Goal: Find specific page/section: Find specific page/section

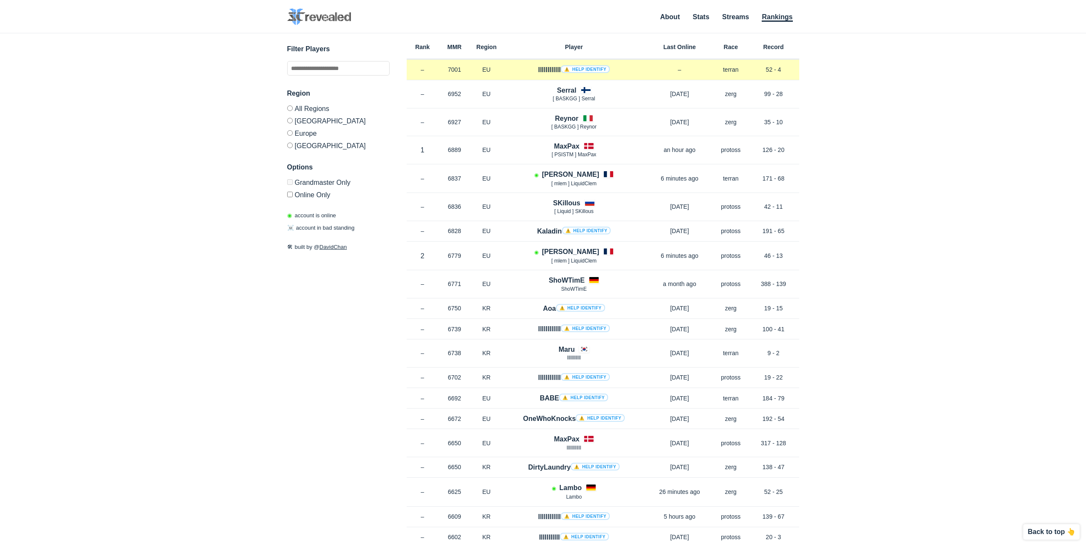
click at [583, 69] on link "⚠️ Help identify" at bounding box center [585, 69] width 49 height 8
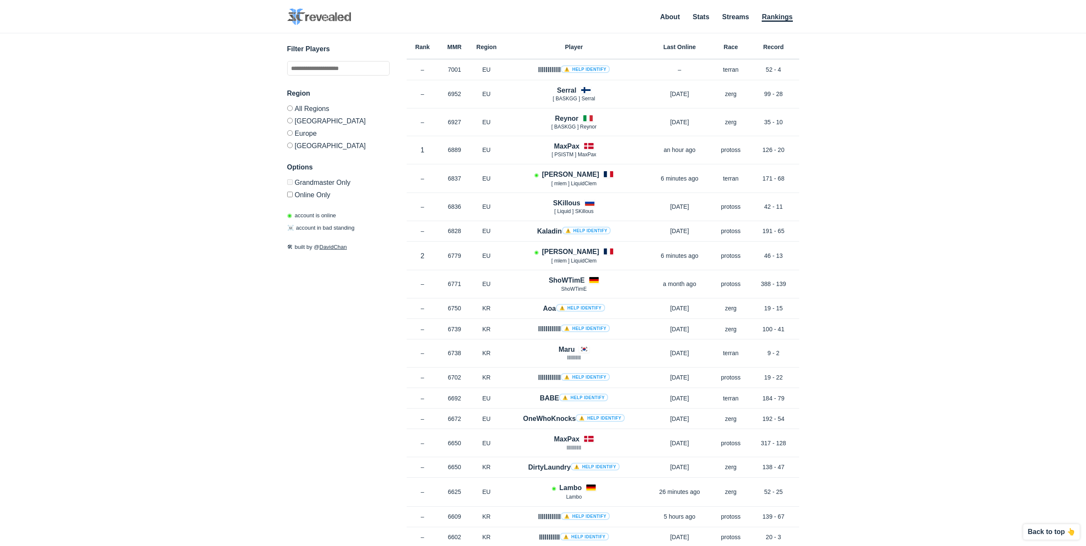
click at [294, 147] on label "[GEOGRAPHIC_DATA]" at bounding box center [338, 144] width 102 height 10
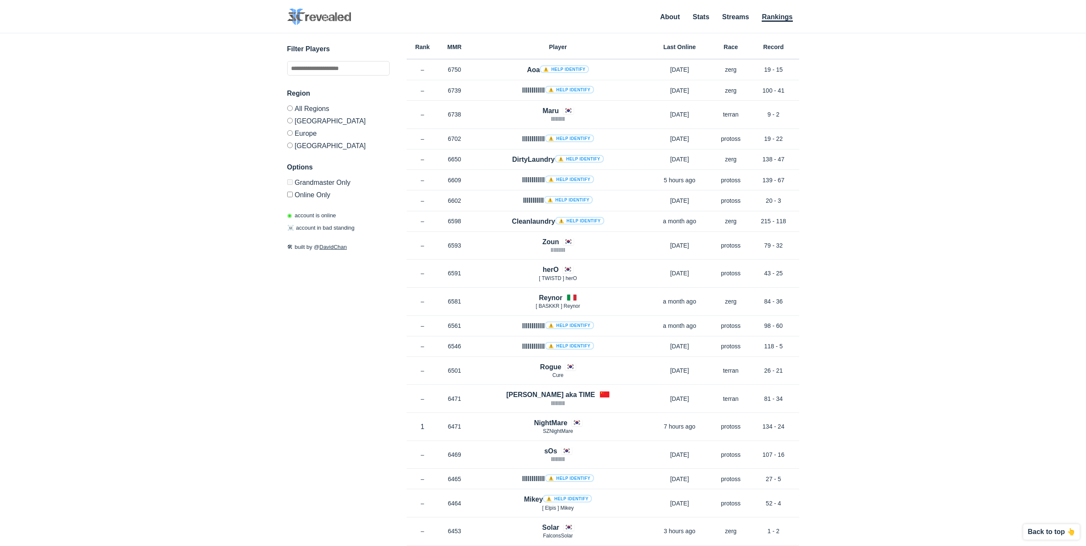
click at [297, 134] on label "Europe" at bounding box center [338, 133] width 102 height 12
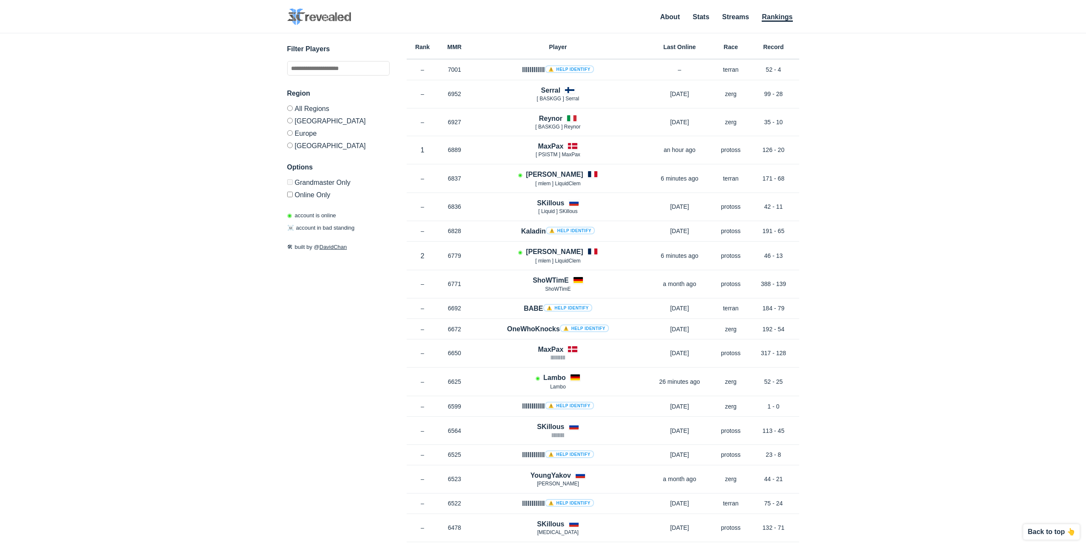
click at [300, 119] on label "[GEOGRAPHIC_DATA]" at bounding box center [338, 120] width 102 height 12
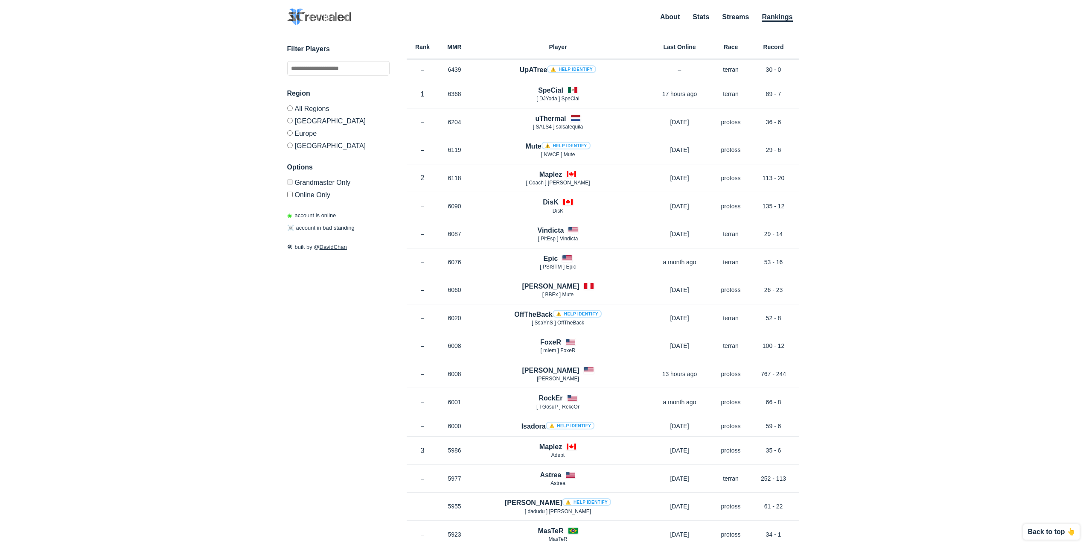
click at [308, 131] on label "Europe" at bounding box center [338, 133] width 102 height 12
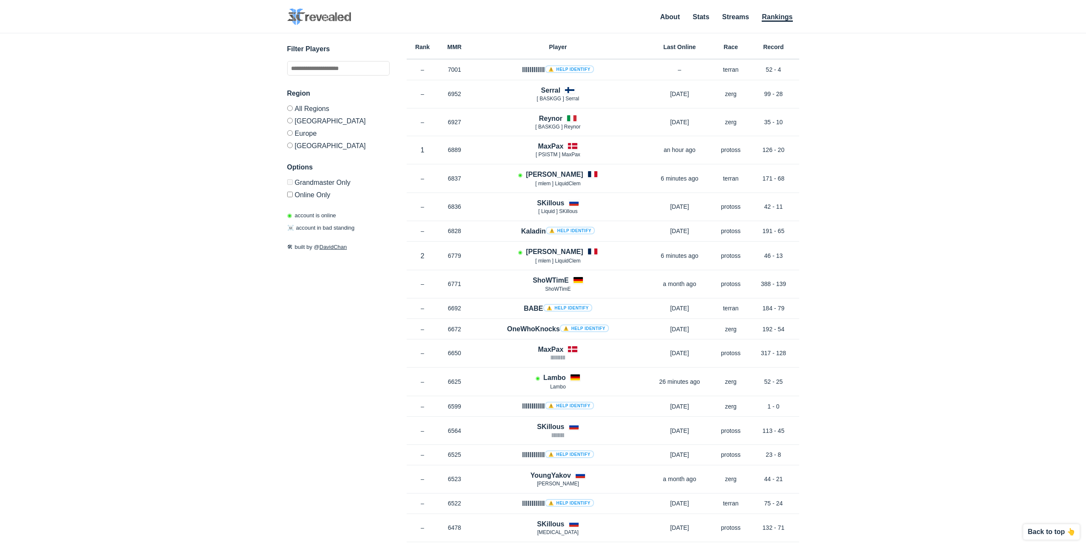
click at [315, 110] on label "All Regions" at bounding box center [338, 109] width 102 height 9
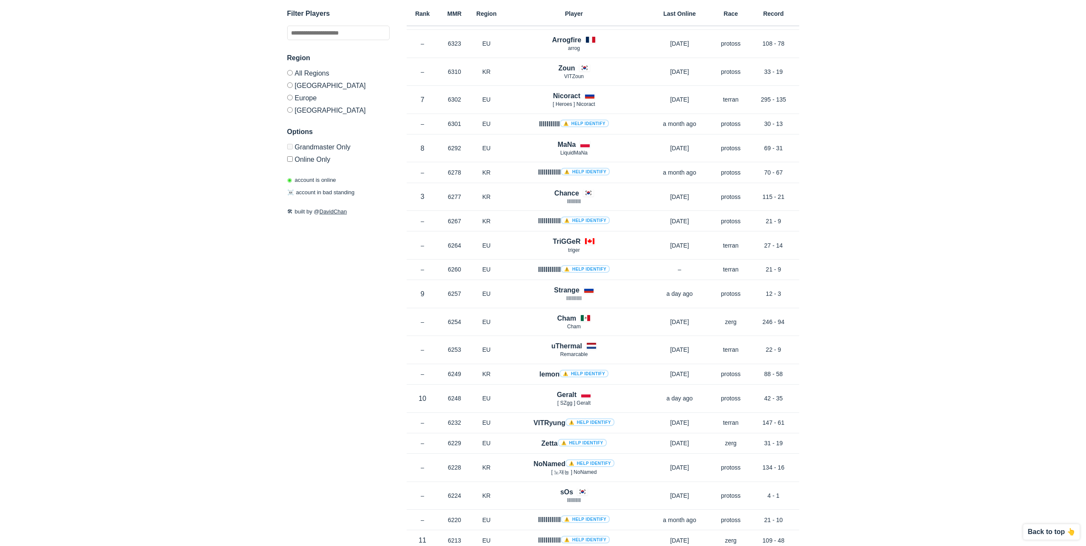
scroll to position [1749, 0]
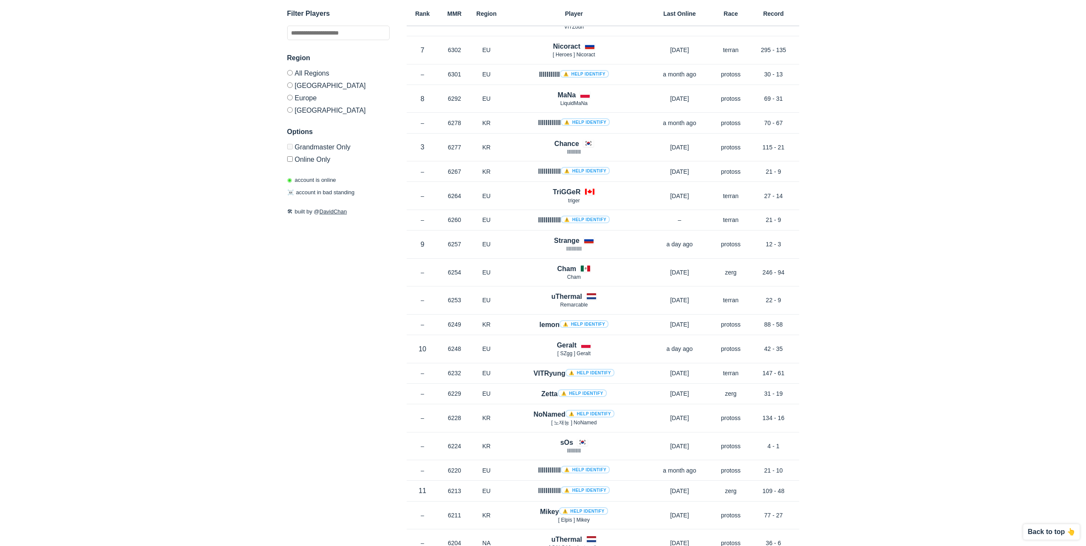
click at [308, 85] on label "[GEOGRAPHIC_DATA]" at bounding box center [338, 85] width 102 height 12
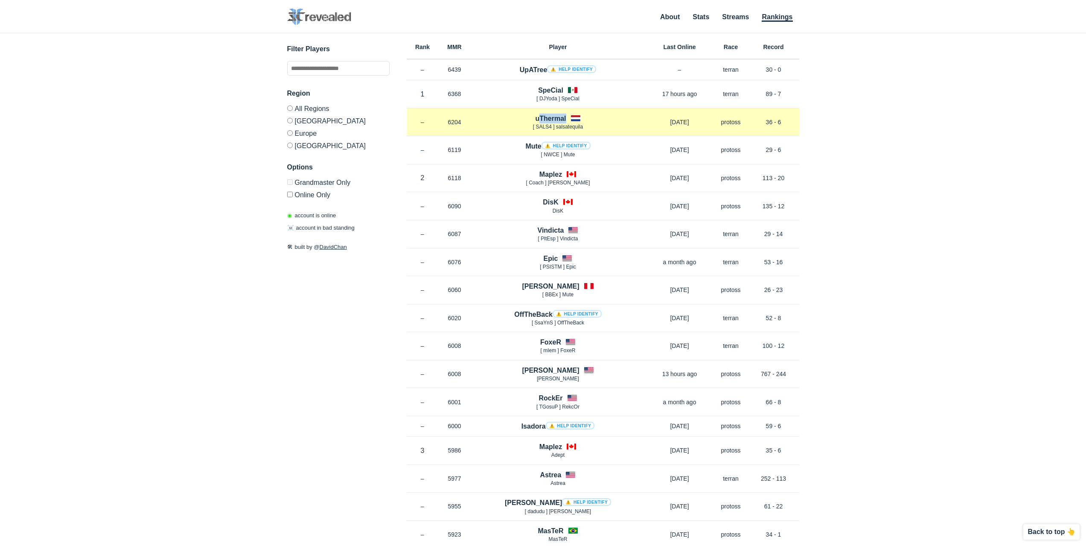
drag, startPoint x: 527, startPoint y: 117, endPoint x: 566, endPoint y: 120, distance: 39.3
click at [566, 120] on div "uThermal [ SALS4 ] salsatequila" at bounding box center [558, 121] width 175 height 17
copy h4 "uThermal"
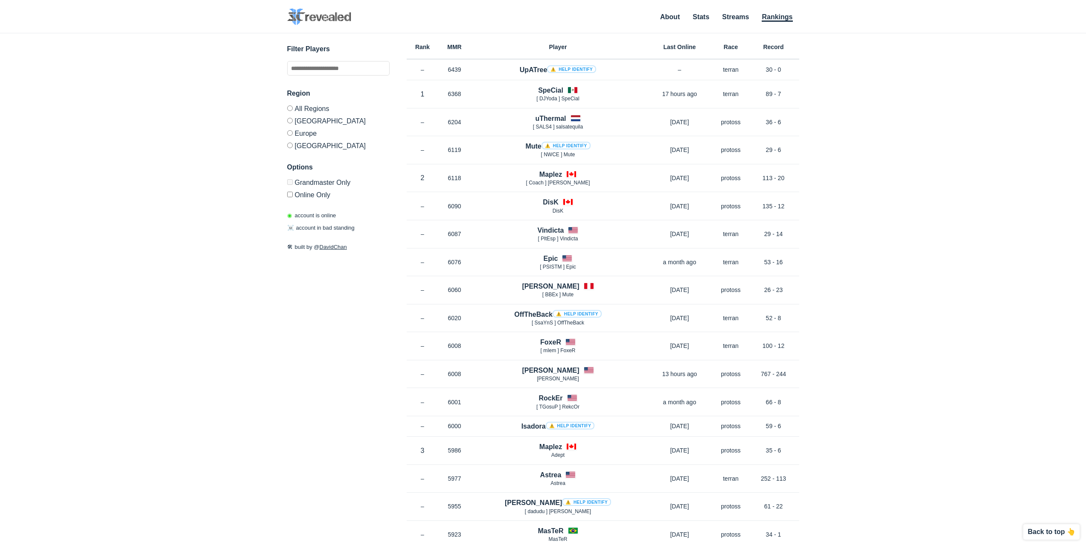
click at [313, 111] on label "All Regions" at bounding box center [338, 109] width 102 height 9
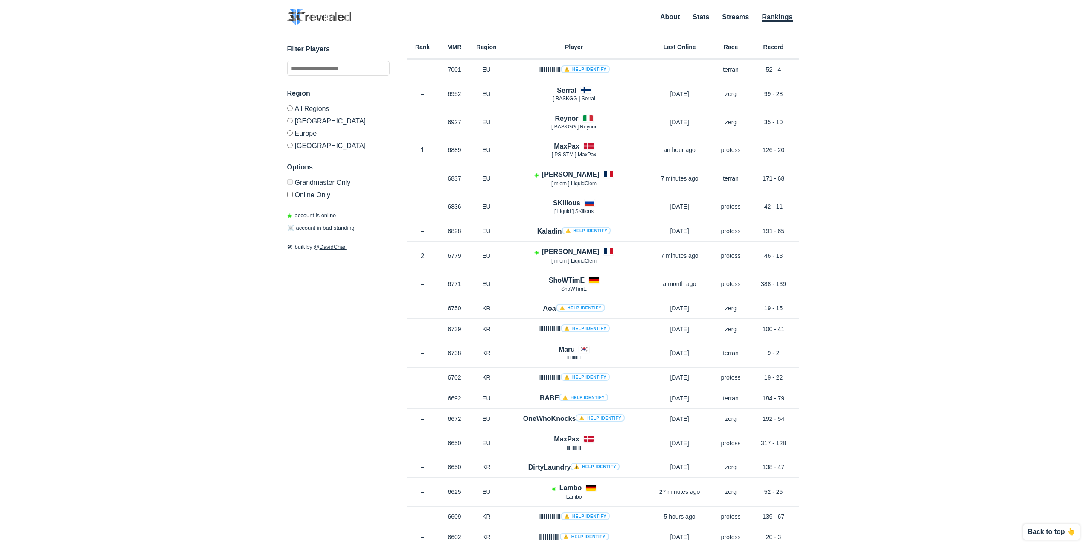
click at [911, 159] on div "✕ Filter Players Region All Regions [GEOGRAPHIC_DATA] [GEOGRAPHIC_DATA] [GEOGRA…" at bounding box center [543, 278] width 1069 height 491
